Goal: Task Accomplishment & Management: Use online tool/utility

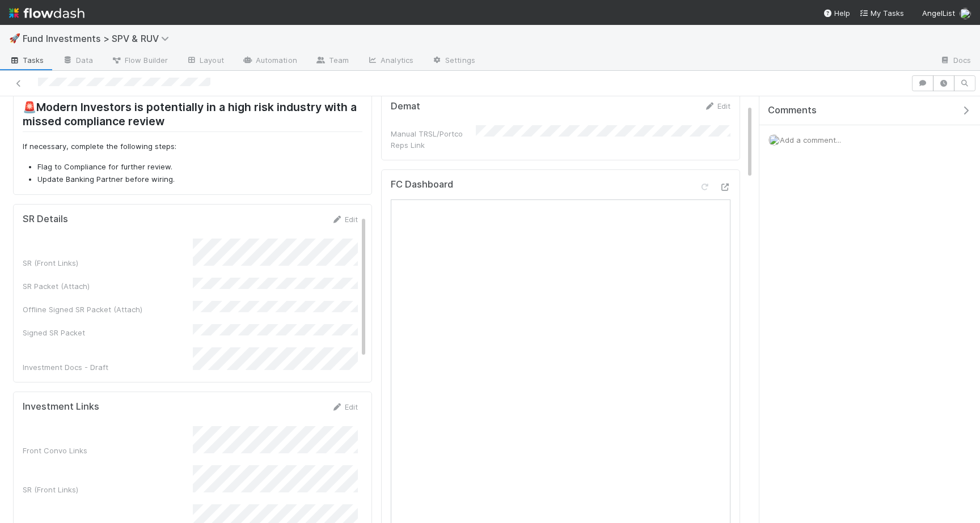
scroll to position [45, 0]
click at [721, 183] on icon at bounding box center [724, 185] width 11 height 7
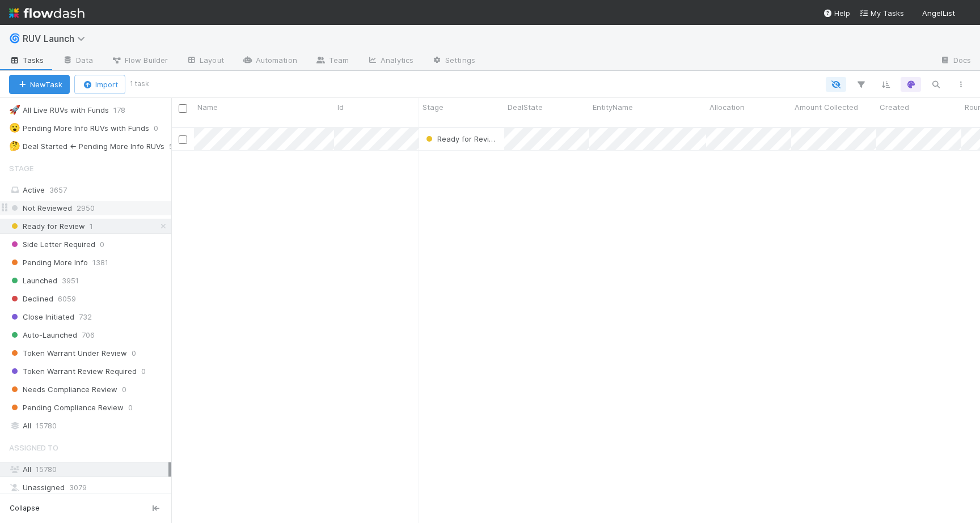
scroll to position [356, 0]
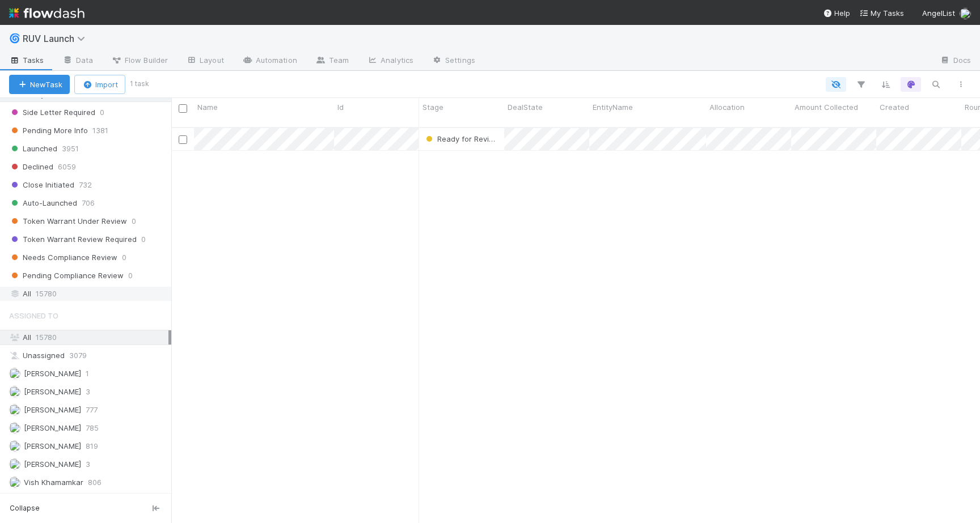
click at [57, 289] on div "All 15780" at bounding box center [88, 294] width 159 height 14
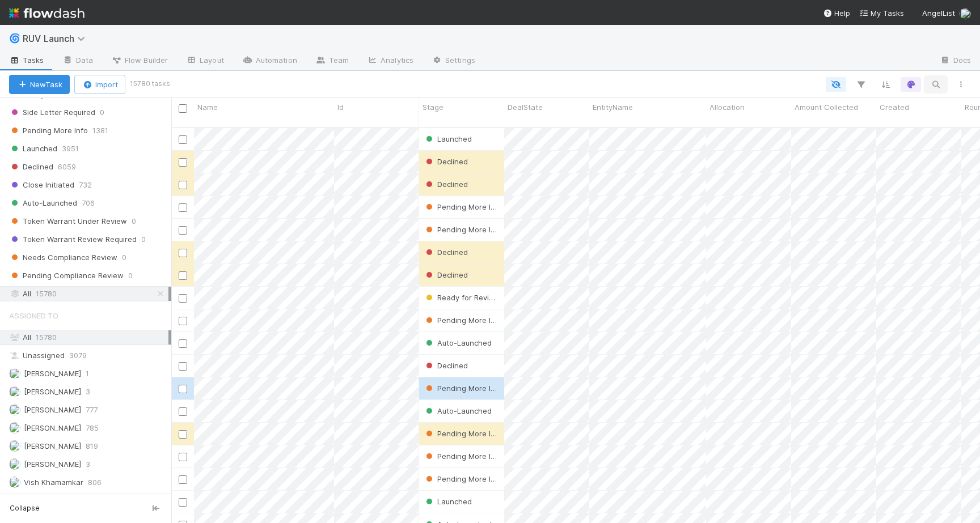
scroll to position [405, 809]
click at [927, 83] on button "button" at bounding box center [935, 84] width 20 height 15
type input "studio"
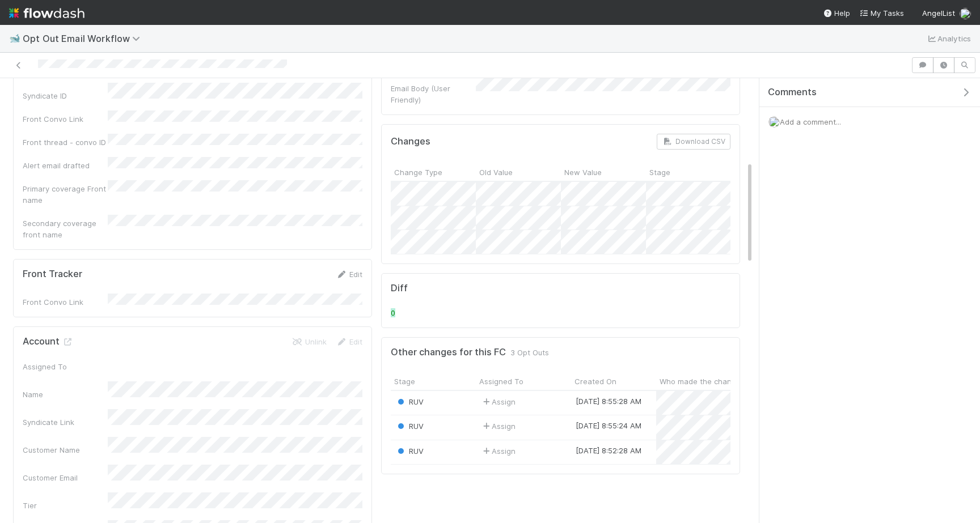
scroll to position [368, 0]
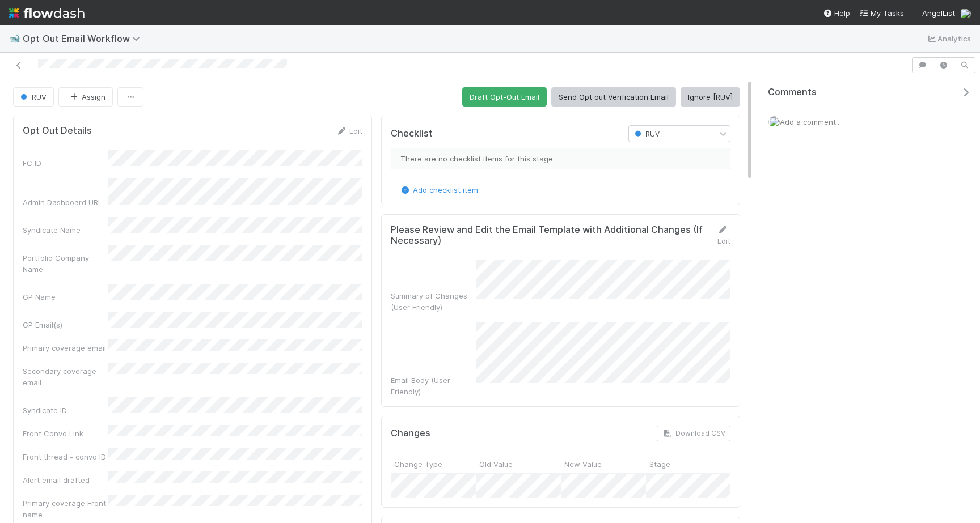
click at [696, 101] on button "Ignore [RUV]" at bounding box center [710, 96] width 60 height 19
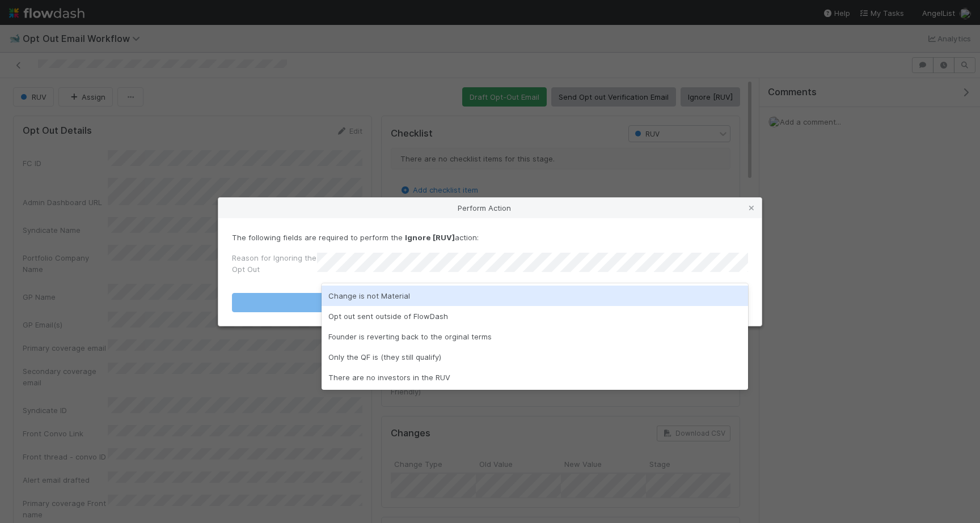
click at [480, 300] on div "Change is not Material" at bounding box center [534, 296] width 426 height 20
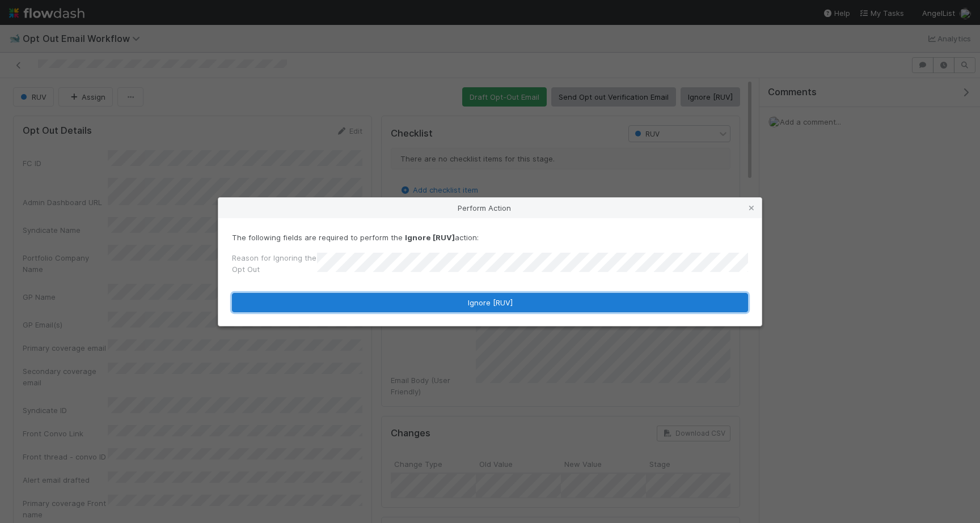
click at [405, 302] on button "Ignore [RUV]" at bounding box center [490, 302] width 516 height 19
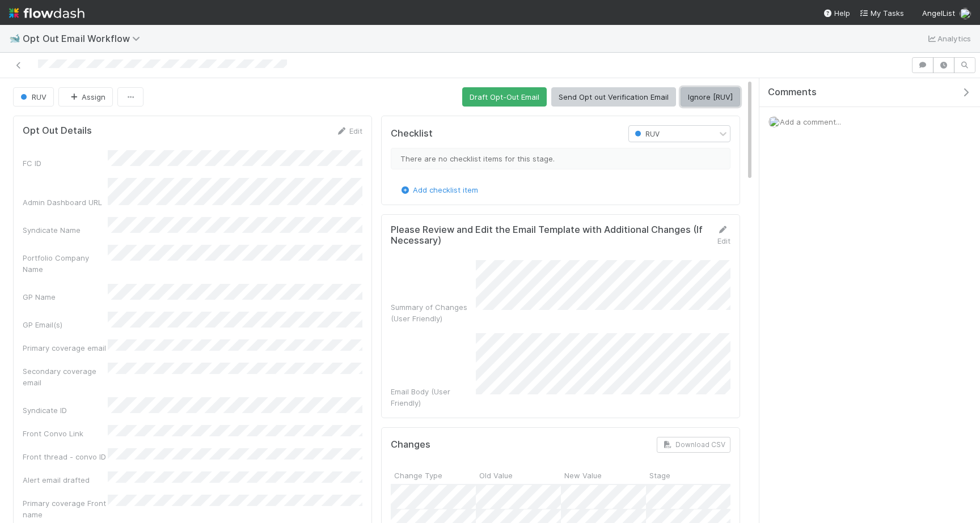
click at [721, 92] on button "Ignore [RUV]" at bounding box center [710, 96] width 60 height 19
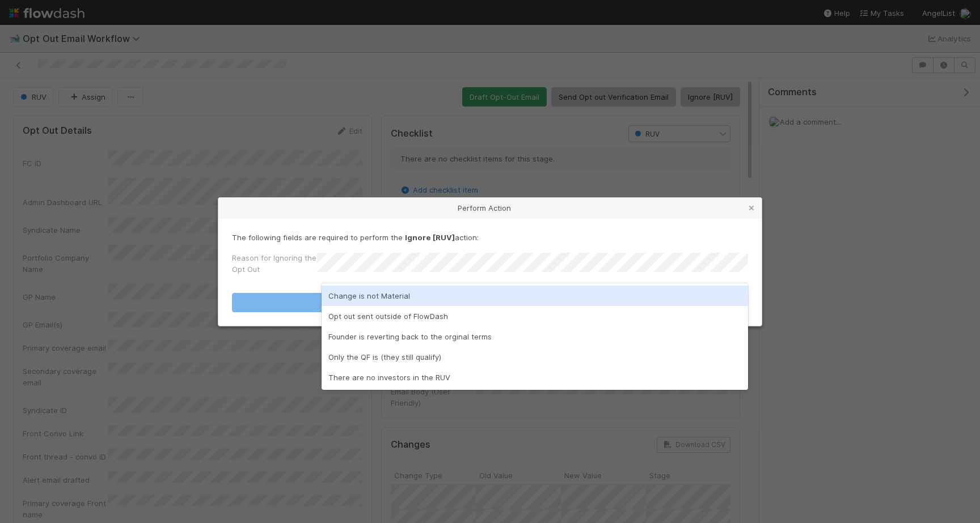
click at [462, 293] on div "Change is not Material" at bounding box center [534, 296] width 426 height 20
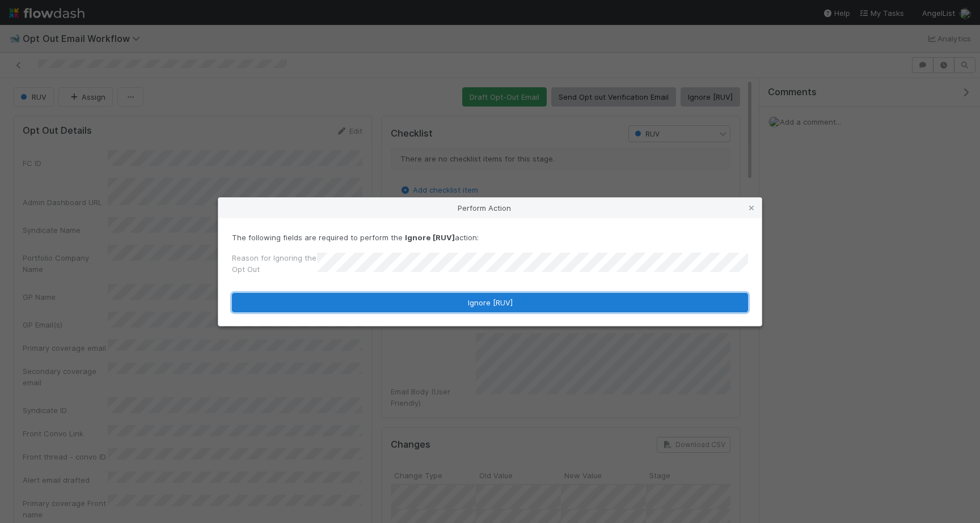
click at [462, 293] on button "Ignore [RUV]" at bounding box center [490, 302] width 516 height 19
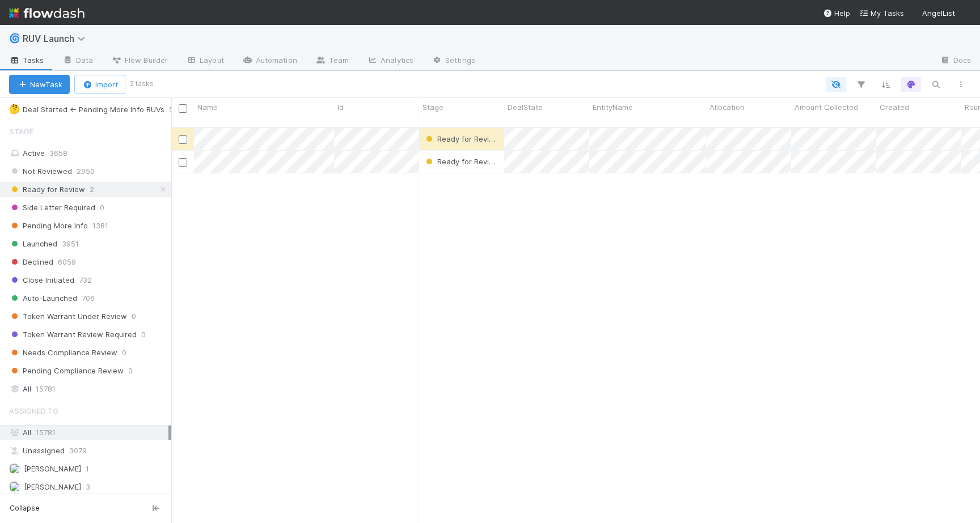
scroll to position [356, 0]
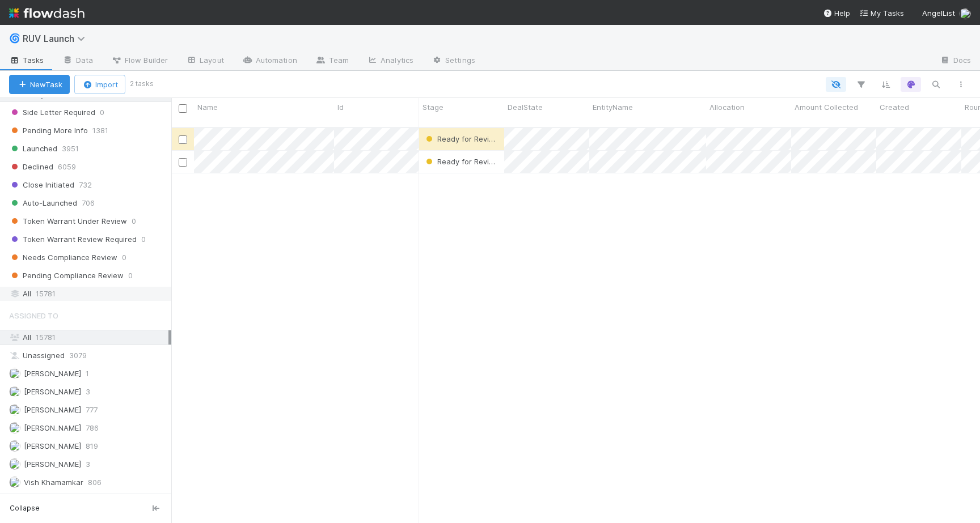
click at [48, 300] on span "15781" at bounding box center [46, 294] width 20 height 14
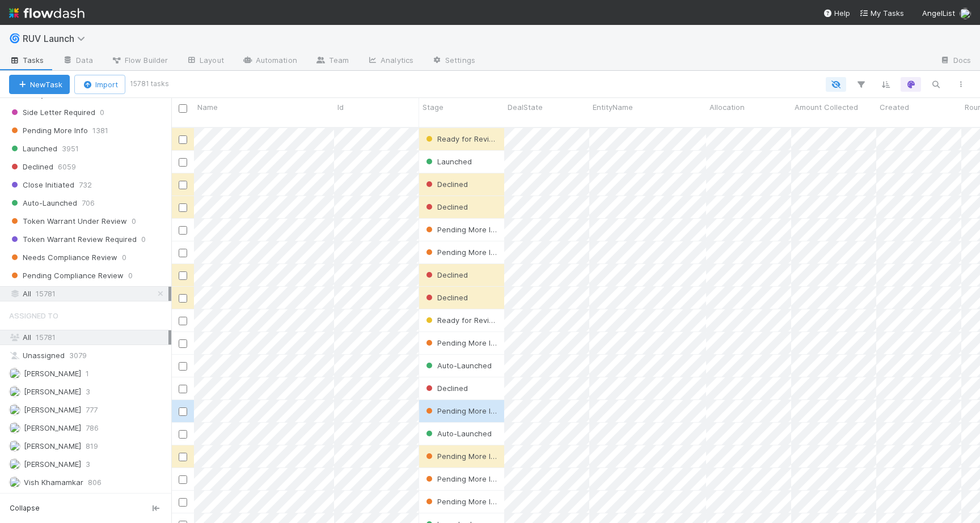
scroll to position [405, 809]
click at [938, 84] on icon "button" at bounding box center [935, 84] width 11 height 10
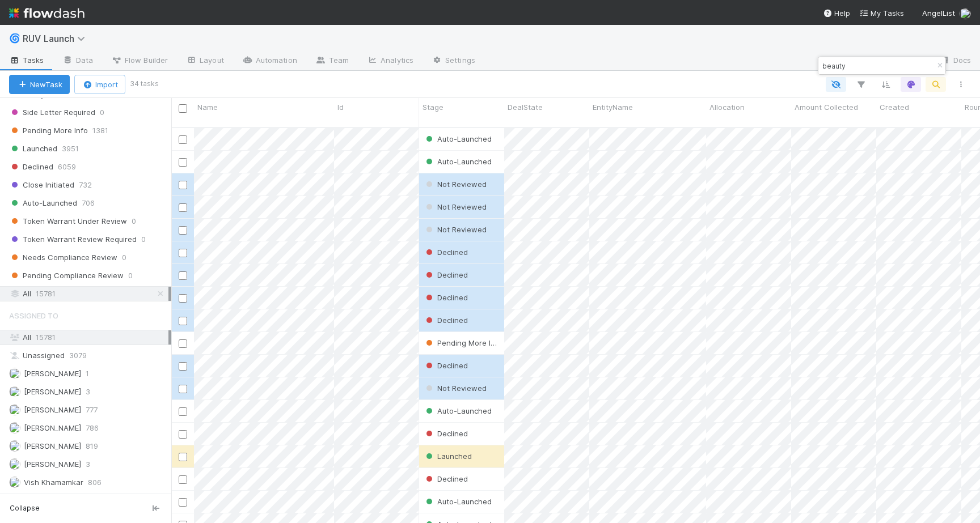
type input "beauty"
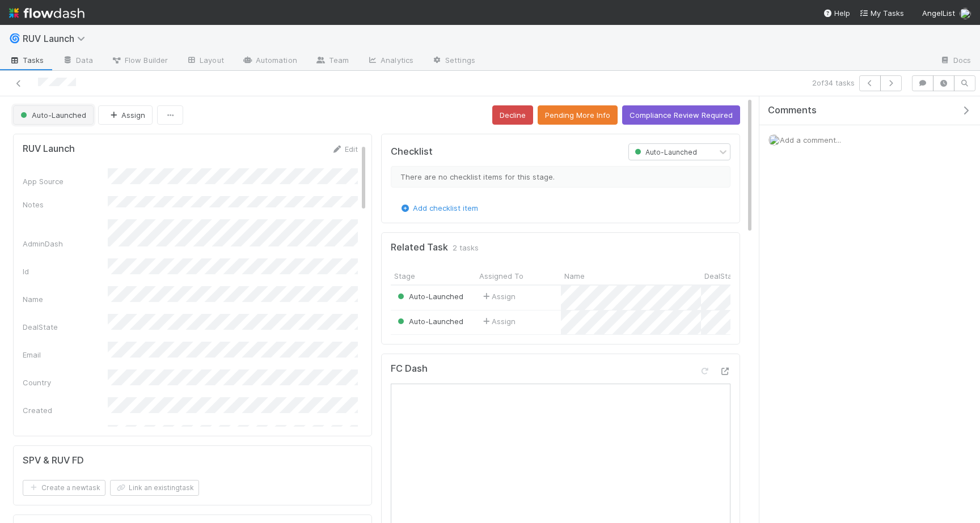
click at [79, 116] on span "Auto-Launched" at bounding box center [52, 115] width 68 height 9
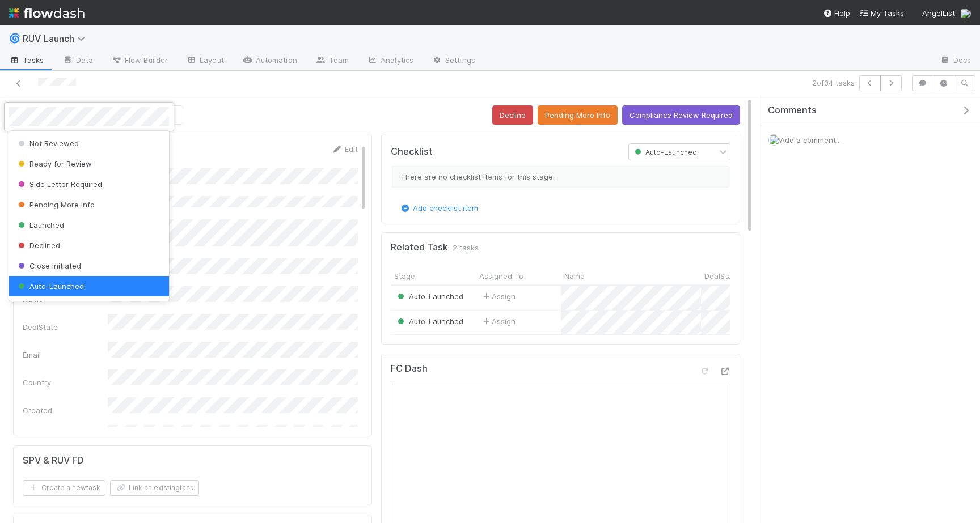
scroll to position [2, 0]
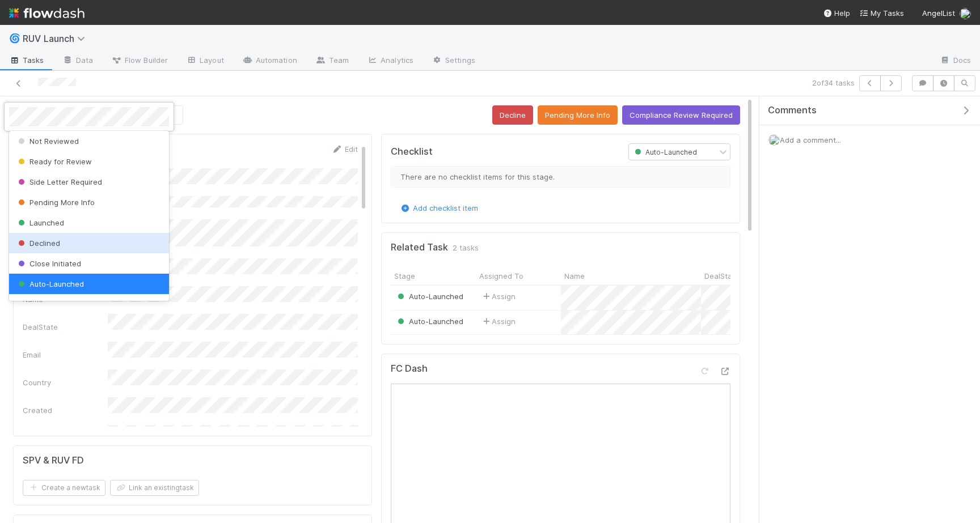
click at [64, 243] on div "Declined" at bounding box center [89, 243] width 160 height 20
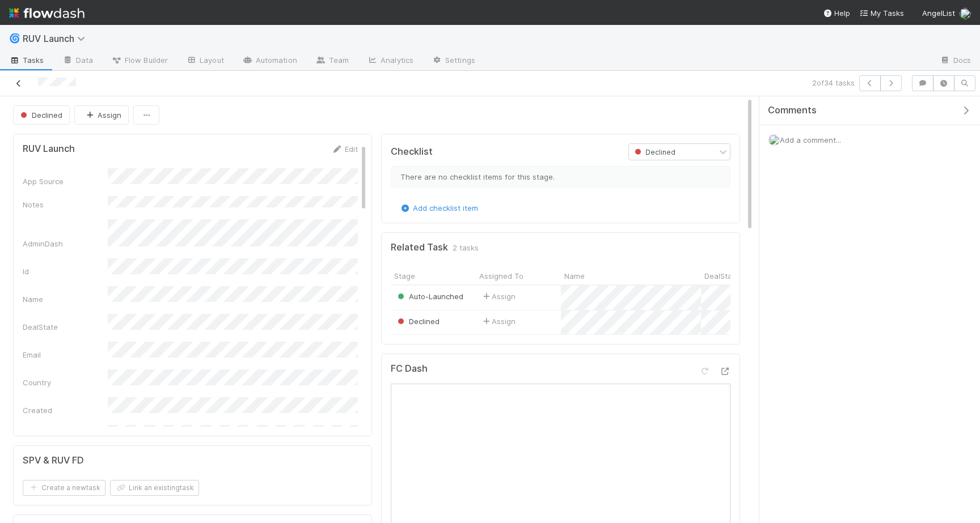
click at [18, 83] on icon at bounding box center [18, 83] width 11 height 7
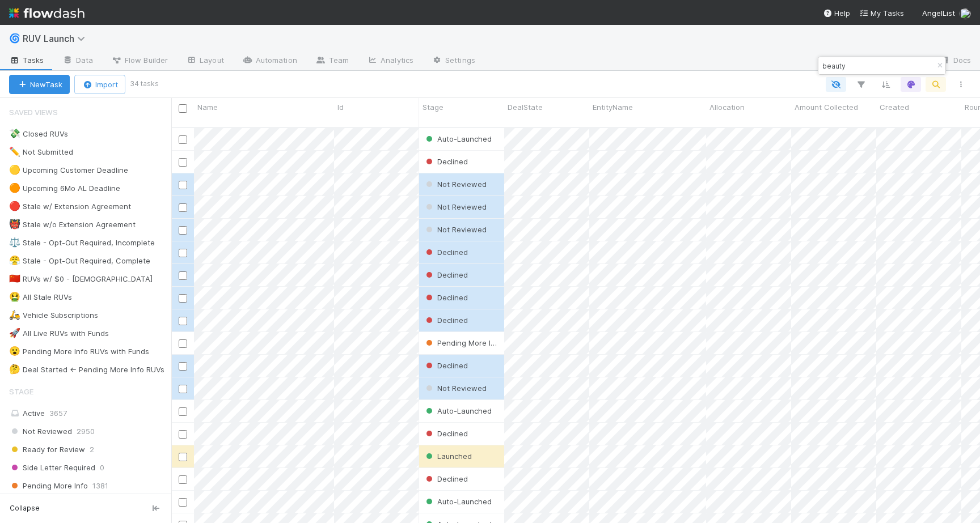
scroll to position [405, 809]
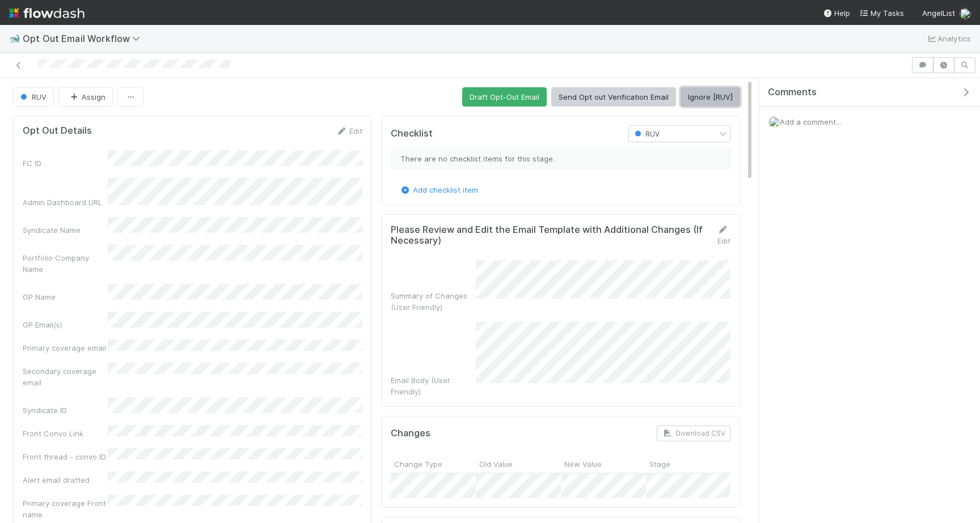
click at [702, 106] on button "Ignore [RUV]" at bounding box center [710, 96] width 60 height 19
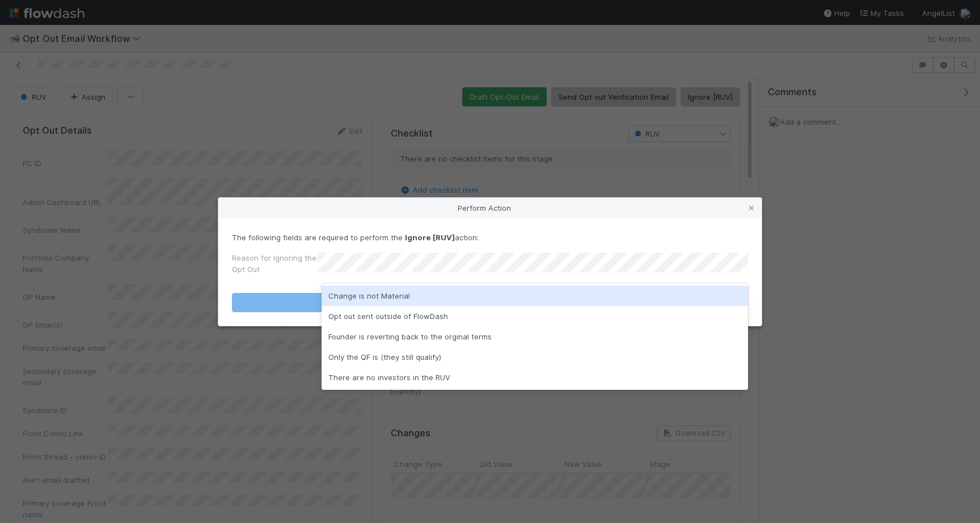
click at [472, 297] on div "Change is not Material" at bounding box center [534, 296] width 426 height 20
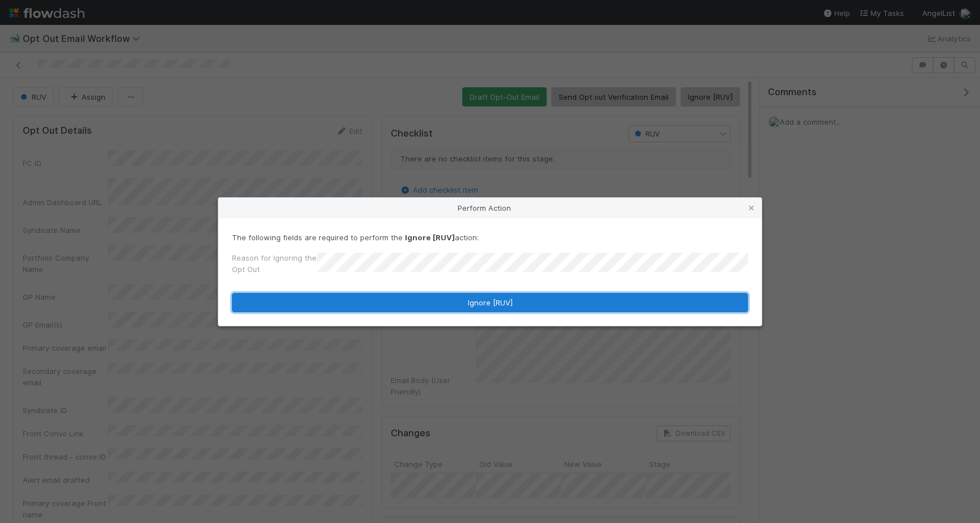
click at [472, 297] on button "Ignore [RUV]" at bounding box center [490, 302] width 516 height 19
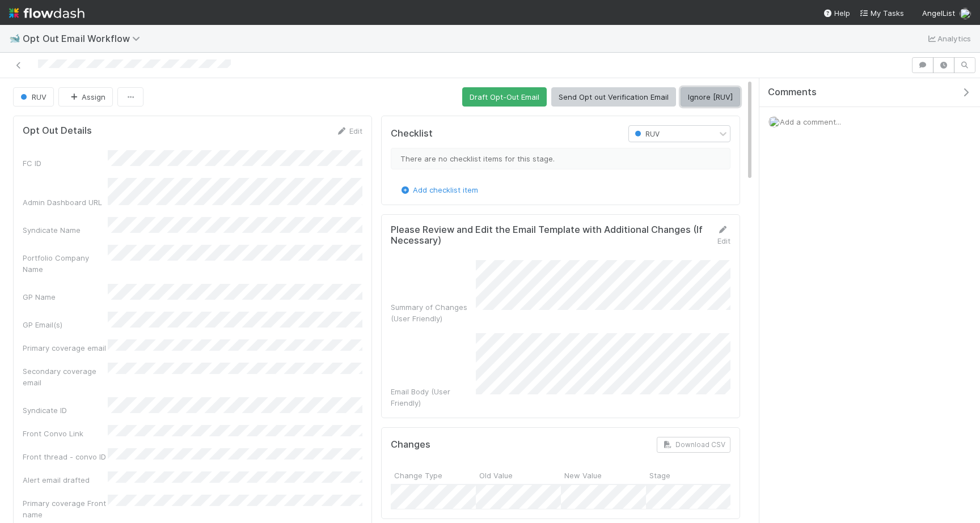
click at [695, 90] on button "Ignore [RUV]" at bounding box center [710, 96] width 60 height 19
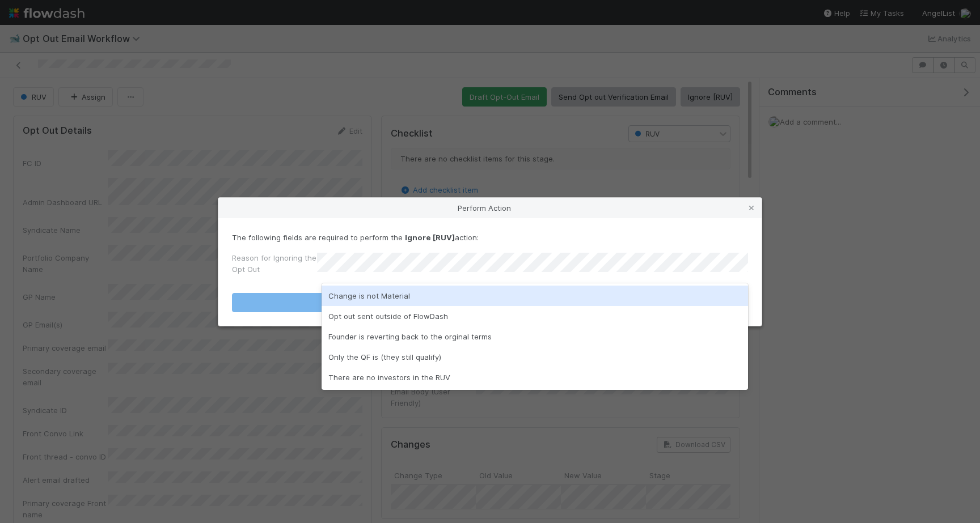
click at [509, 286] on div "Change is not Material" at bounding box center [534, 296] width 426 height 20
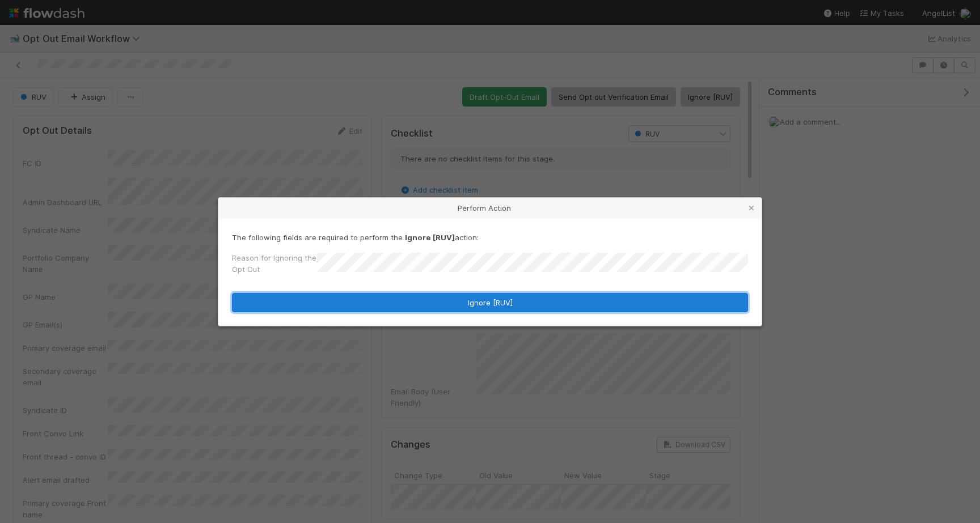
click at [509, 293] on button "Ignore [RUV]" at bounding box center [490, 302] width 516 height 19
